Goal: Task Accomplishment & Management: Complete application form

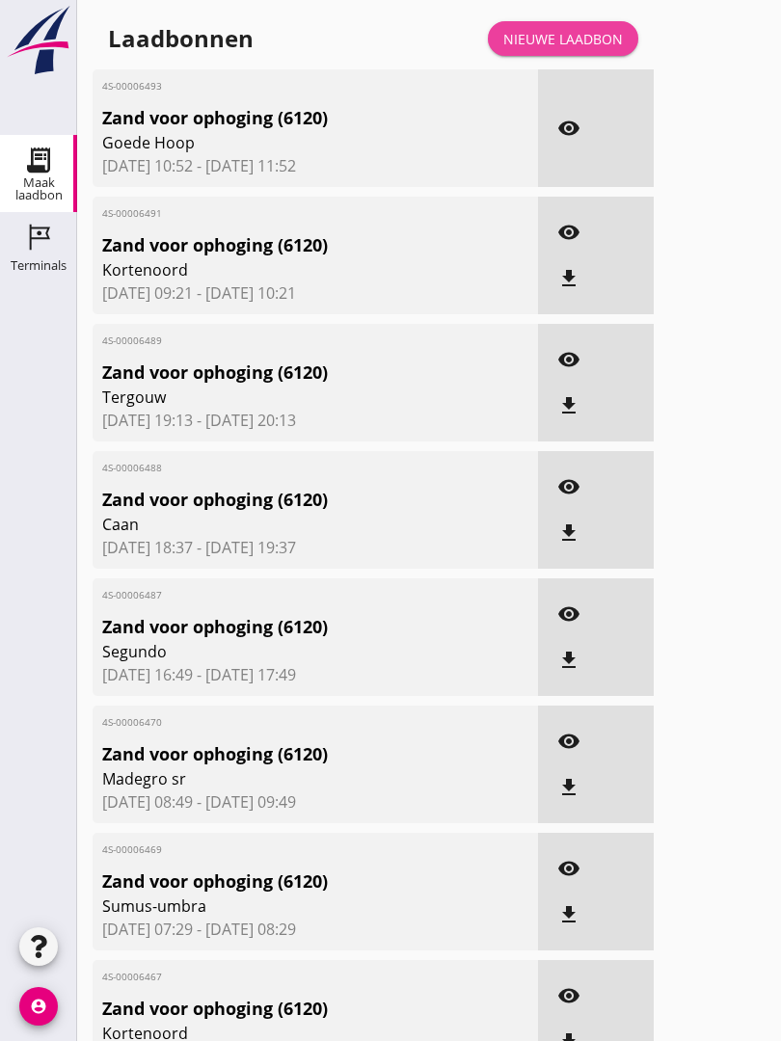
click at [571, 49] on div "Nieuwe laadbon" at bounding box center [563, 39] width 120 height 20
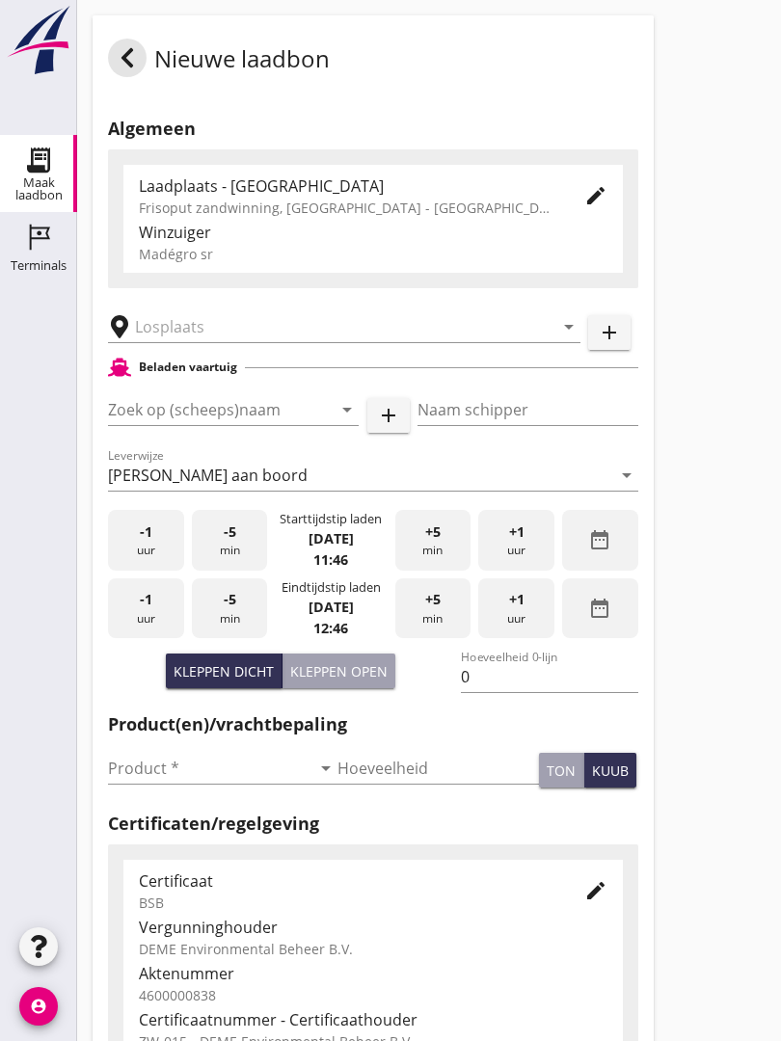
click at [205, 337] on input "text" at bounding box center [330, 326] width 391 height 31
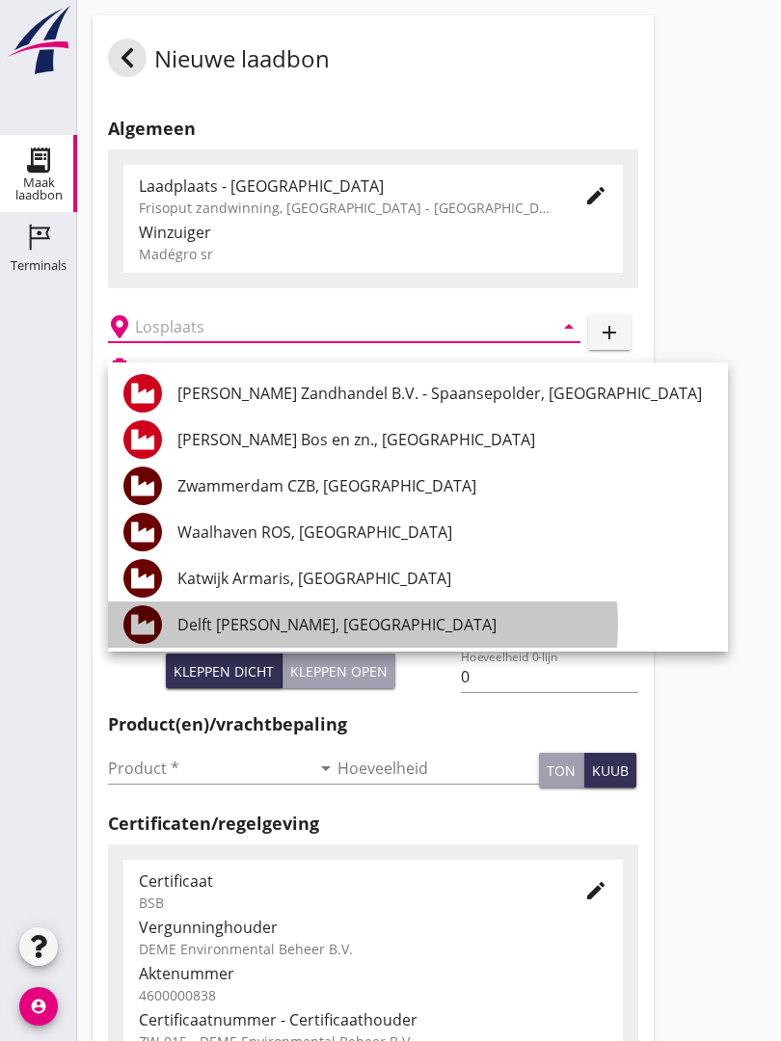
click at [271, 628] on div "Delft [PERSON_NAME], [GEOGRAPHIC_DATA]" at bounding box center [444, 624] width 535 height 23
type input "Delft [PERSON_NAME], [GEOGRAPHIC_DATA]"
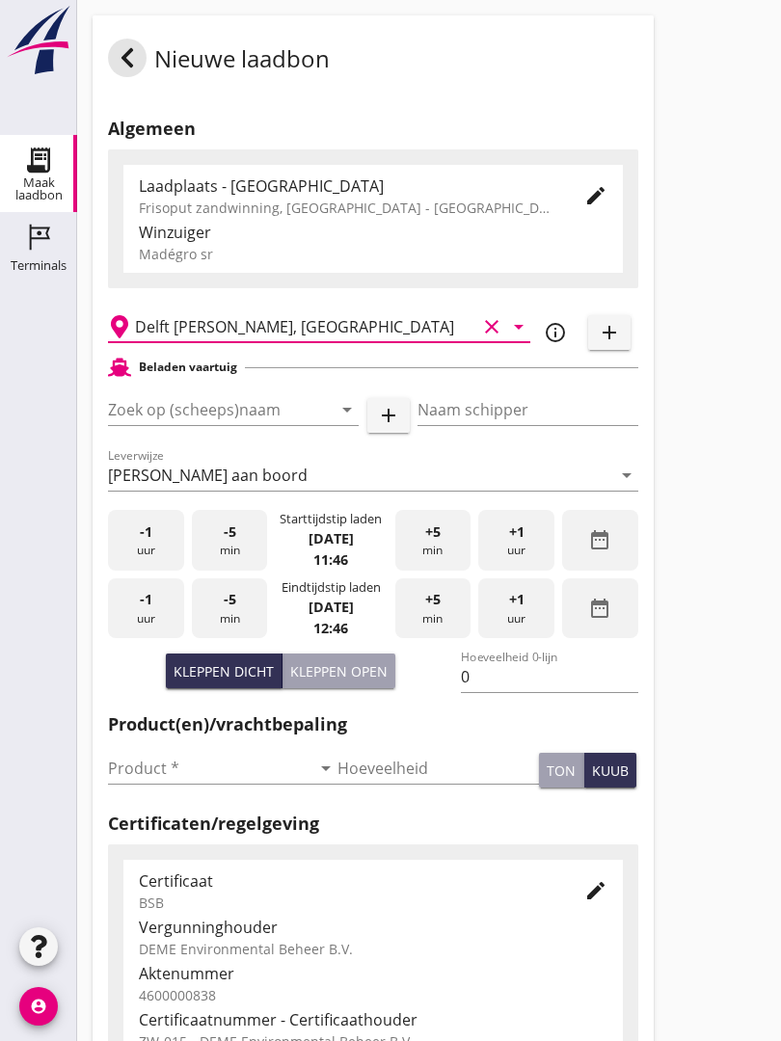
click at [256, 425] on input "Zoek op (scheeps)naam" at bounding box center [206, 409] width 197 height 31
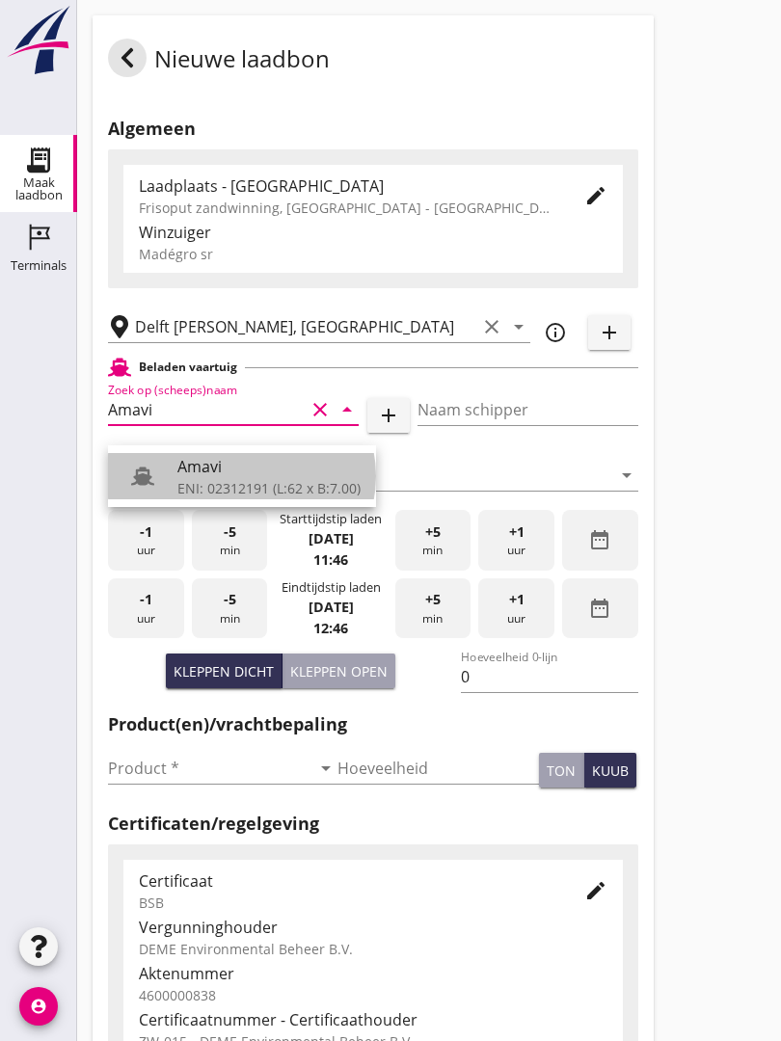
click at [238, 473] on div "Amavi" at bounding box center [268, 466] width 183 height 23
type input "Amavi"
type input "[PERSON_NAME]"
type input "451"
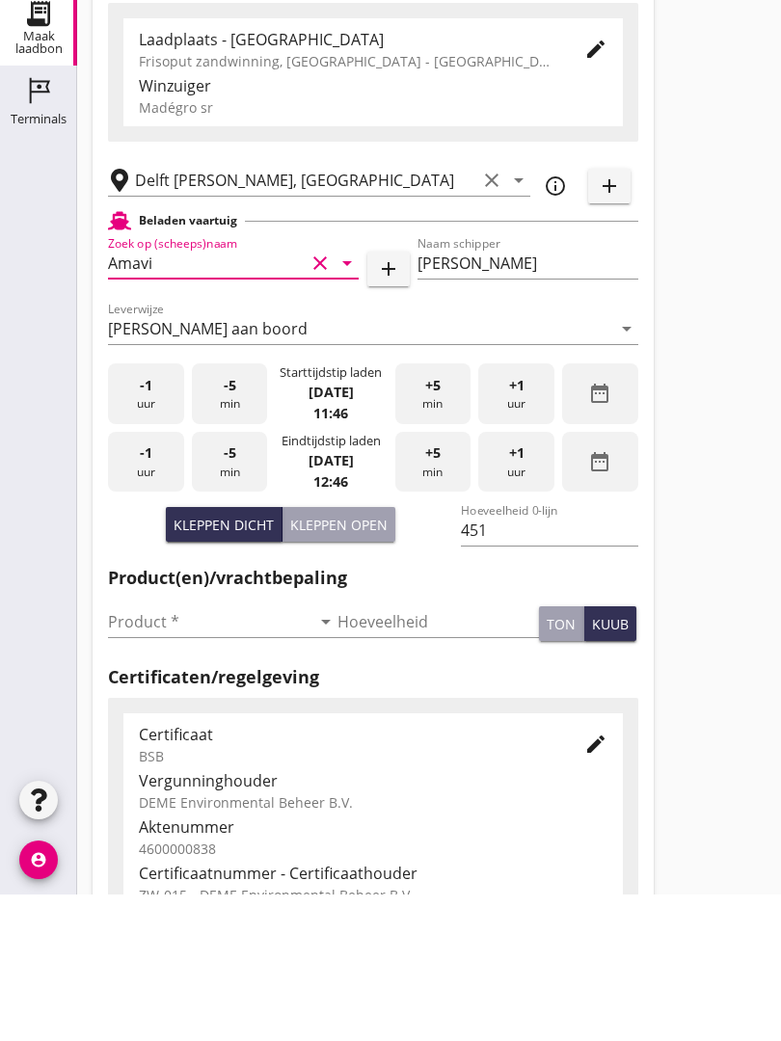
click at [149, 753] on input "Product *" at bounding box center [209, 768] width 202 height 31
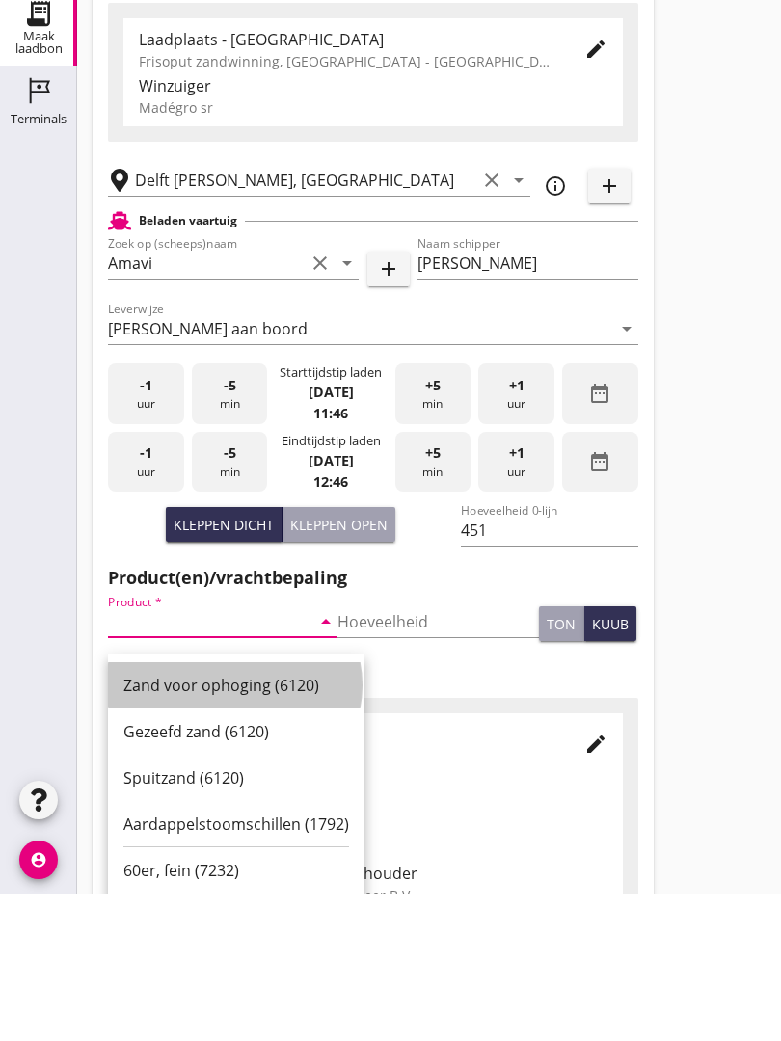
click at [235, 809] on div "Zand voor ophoging (6120)" at bounding box center [236, 832] width 226 height 46
type input "Zand voor ophoging (6120)"
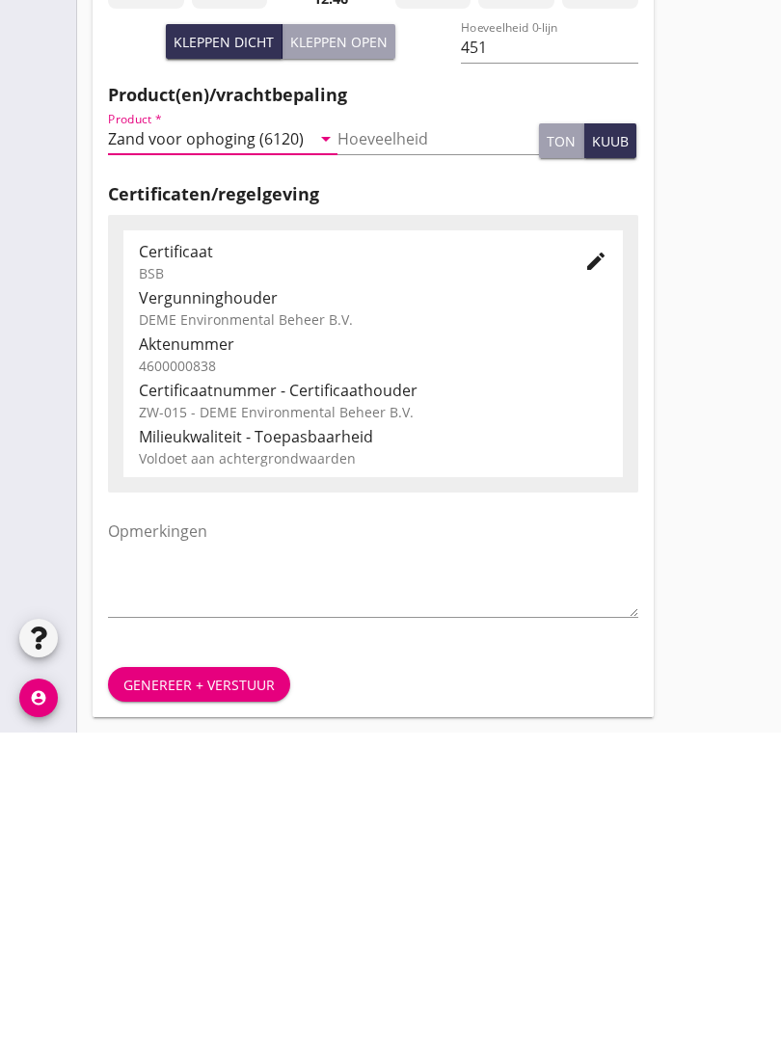
scroll to position [337, 0]
click at [200, 983] on div "Genereer + verstuur" at bounding box center [198, 993] width 151 height 20
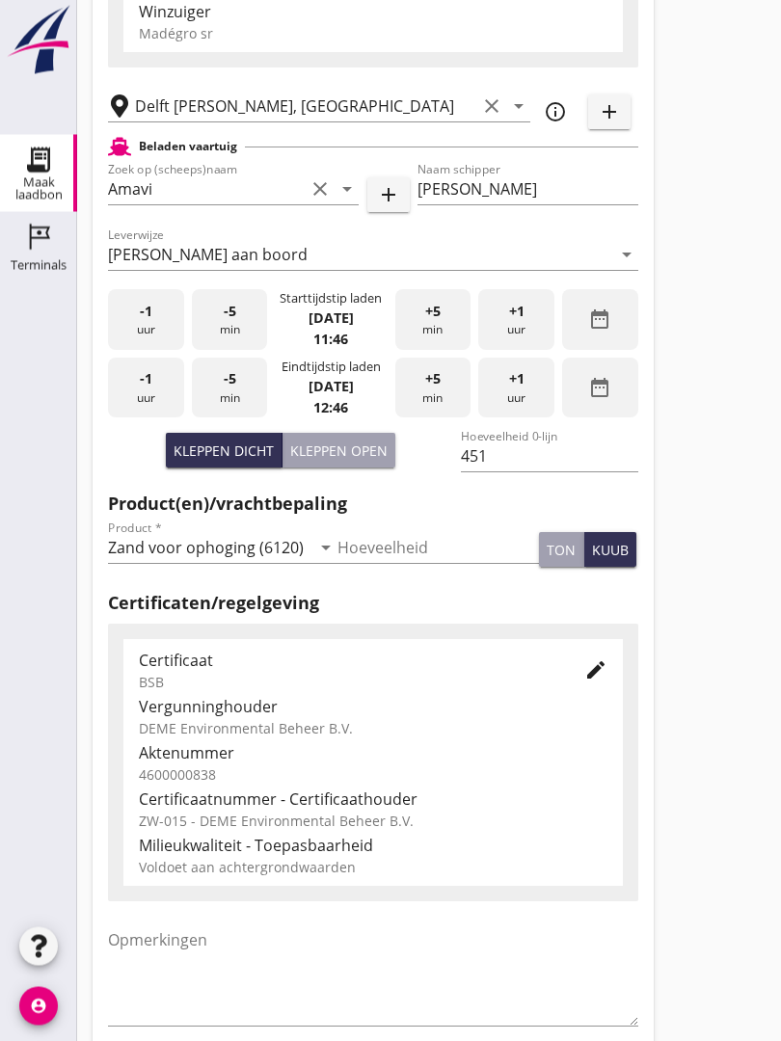
scroll to position [0, 0]
